Goal: Information Seeking & Learning: Learn about a topic

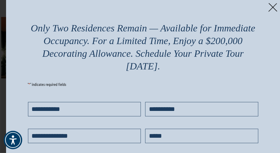
scroll to position [1123, 0]
click at [272, 7] on img at bounding box center [272, 7] width 9 height 9
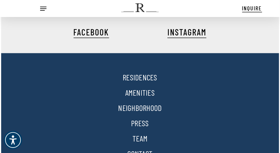
scroll to position [1319, 0]
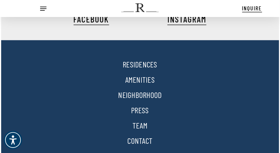
click at [148, 59] on link "RESIDENCES" at bounding box center [140, 64] width 35 height 10
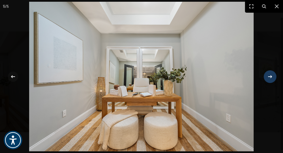
click at [270, 77] on icon at bounding box center [270, 76] width 4 height 3
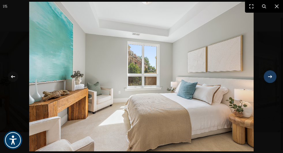
click at [270, 77] on icon at bounding box center [270, 76] width 4 height 3
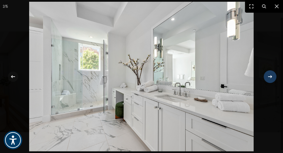
click at [270, 77] on div "2 / 15" at bounding box center [141, 76] width 283 height 153
click at [272, 76] on icon at bounding box center [270, 76] width 7 height 7
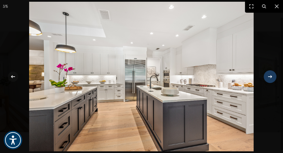
click at [269, 76] on icon at bounding box center [270, 76] width 7 height 7
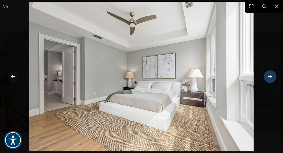
click at [269, 76] on div "4 / 15" at bounding box center [141, 76] width 283 height 153
click at [269, 77] on icon at bounding box center [270, 76] width 4 height 3
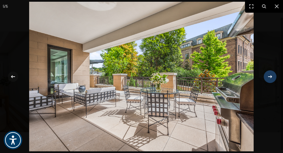
click at [269, 77] on icon at bounding box center [270, 76] width 4 height 3
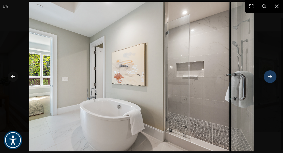
click at [270, 77] on icon at bounding box center [270, 76] width 7 height 7
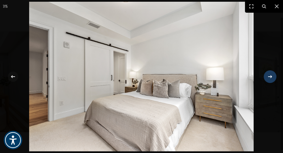
click at [270, 77] on icon at bounding box center [270, 76] width 7 height 7
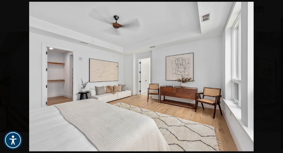
click at [270, 77] on div "8 / 15" at bounding box center [141, 76] width 283 height 153
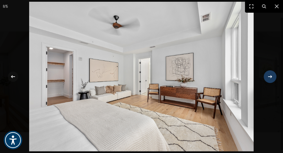
click at [271, 76] on icon at bounding box center [270, 76] width 4 height 3
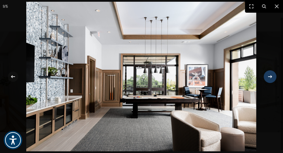
click at [271, 76] on icon at bounding box center [270, 76] width 4 height 3
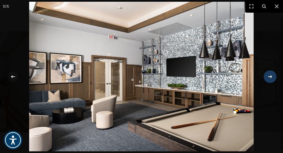
click at [271, 76] on div "10 / 15" at bounding box center [141, 76] width 283 height 153
click at [268, 76] on icon at bounding box center [270, 76] width 7 height 7
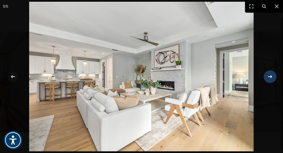
click at [269, 76] on div "11 / 15" at bounding box center [141, 76] width 283 height 153
click at [270, 75] on icon at bounding box center [270, 76] width 7 height 7
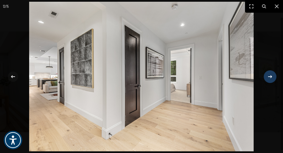
click at [270, 75] on icon at bounding box center [270, 76] width 7 height 7
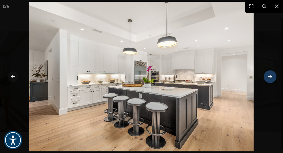
click at [270, 75] on icon at bounding box center [270, 76] width 7 height 7
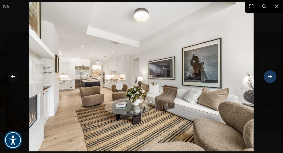
click at [270, 75] on icon at bounding box center [270, 76] width 7 height 7
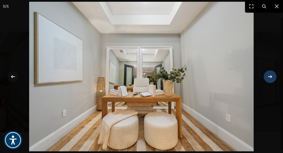
click at [269, 76] on icon at bounding box center [270, 76] width 7 height 7
